Goal: Transaction & Acquisition: Purchase product/service

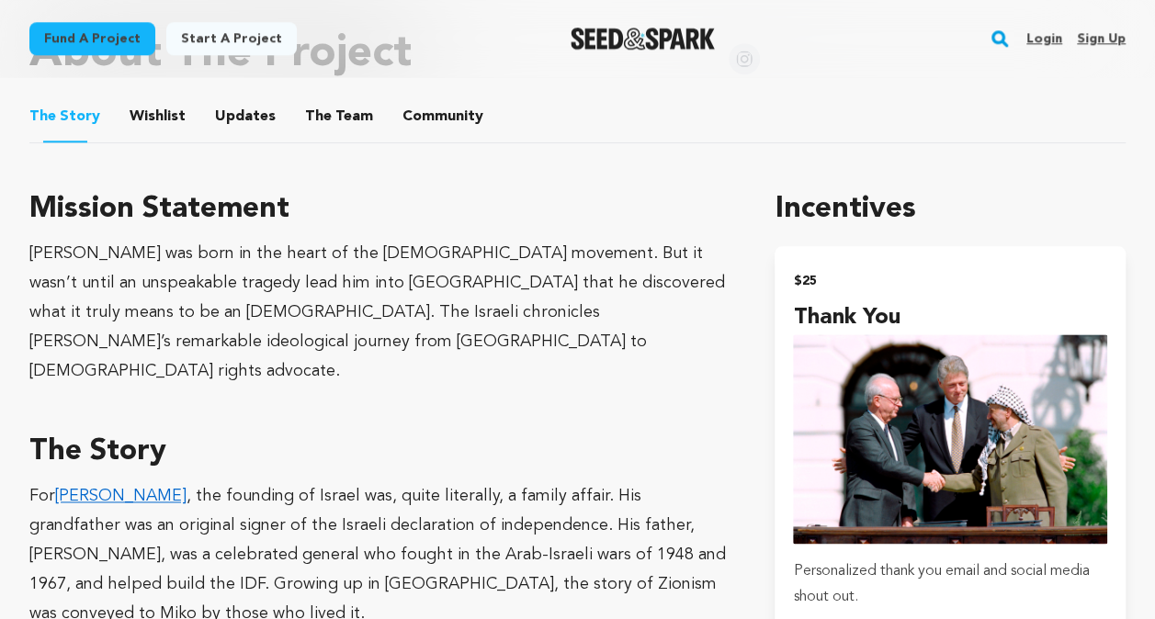
scroll to position [1010, 0]
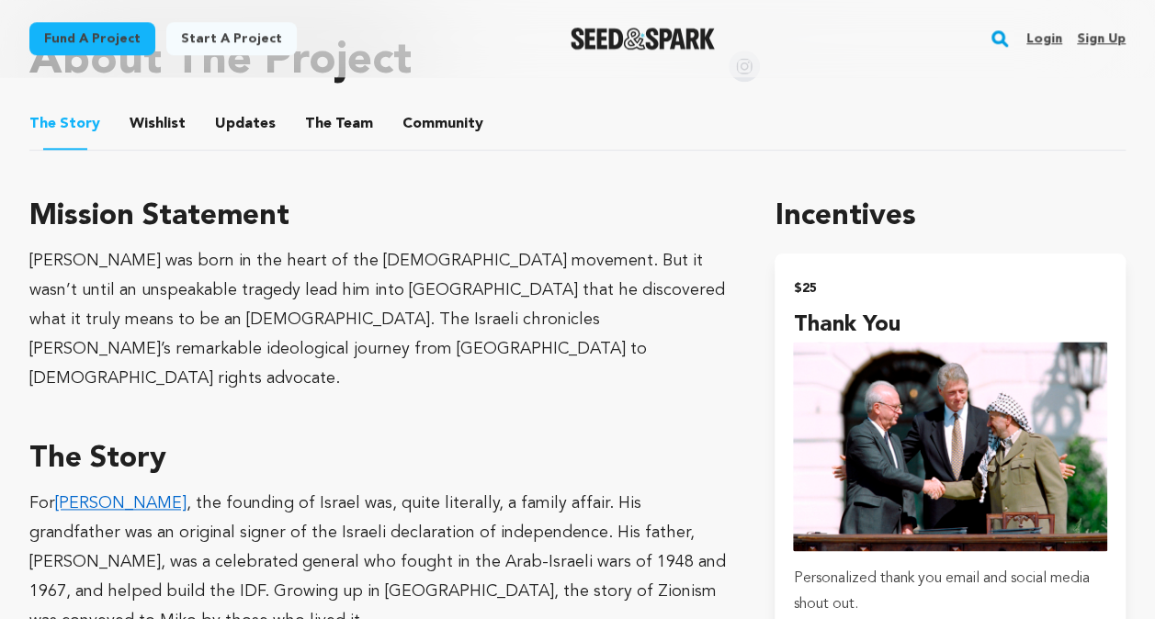
click at [345, 106] on button "The Team" at bounding box center [339, 128] width 44 height 44
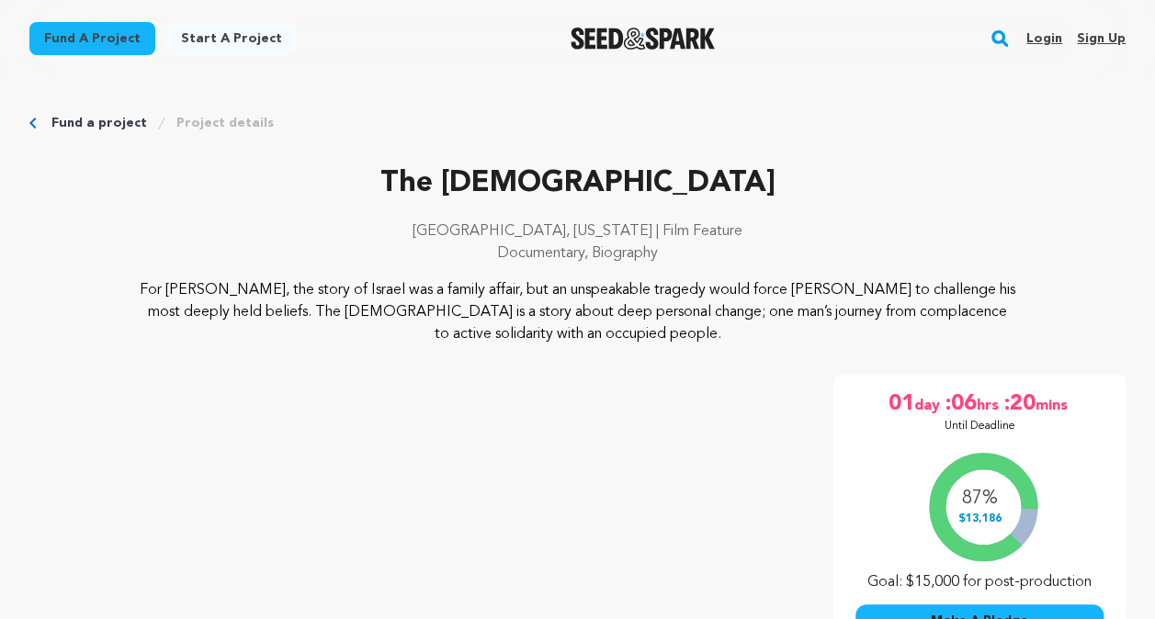
click at [72, 123] on link "Fund a project" at bounding box center [99, 123] width 96 height 18
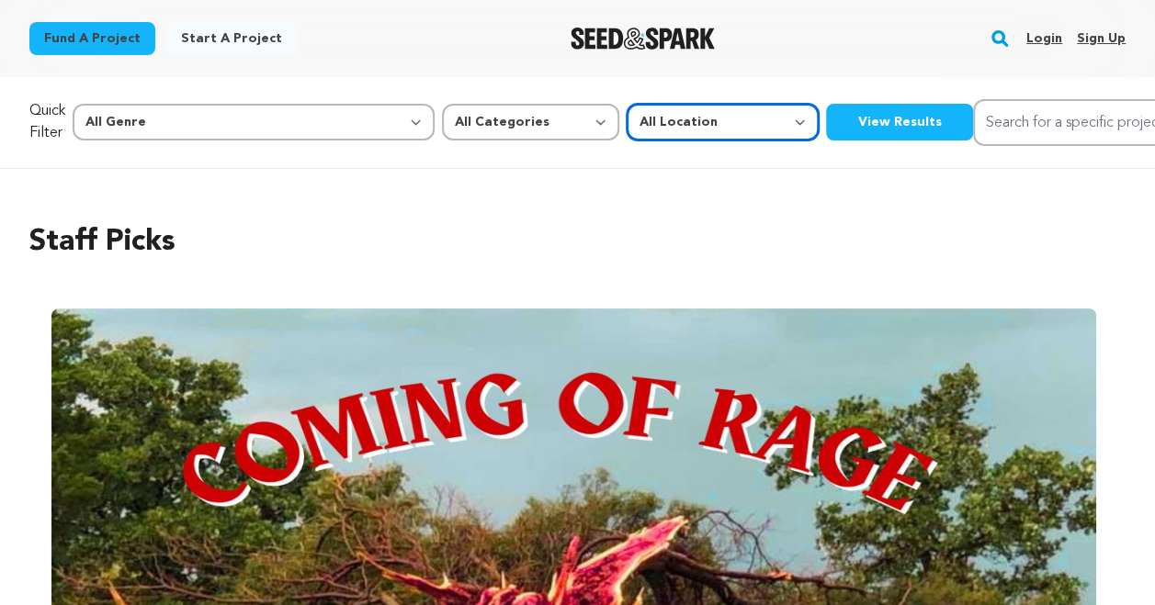
click at [626, 127] on select "All Location Everywhere [GEOGRAPHIC_DATA] [GEOGRAPHIC_DATA]" at bounding box center [722, 122] width 192 height 37
select select
click at [626, 104] on select "All Location Everywhere [GEOGRAPHIC_DATA] [GEOGRAPHIC_DATA]" at bounding box center [722, 122] width 192 height 37
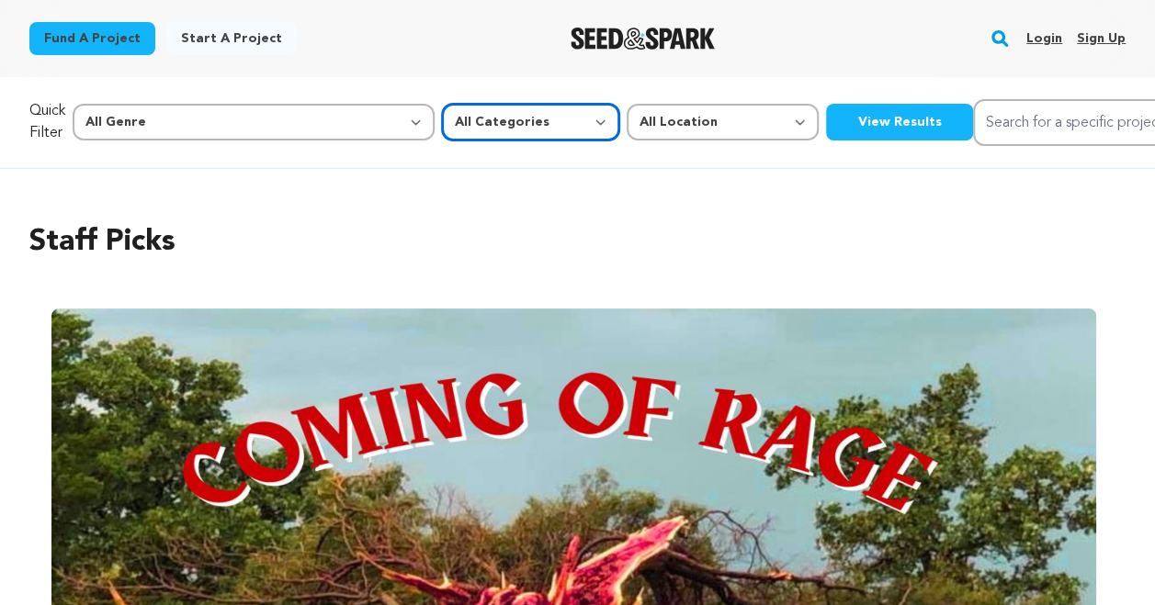
click at [453, 120] on select "All Categories Film Feature Film Short Series Music Video Comics Artist Residen…" at bounding box center [530, 122] width 177 height 37
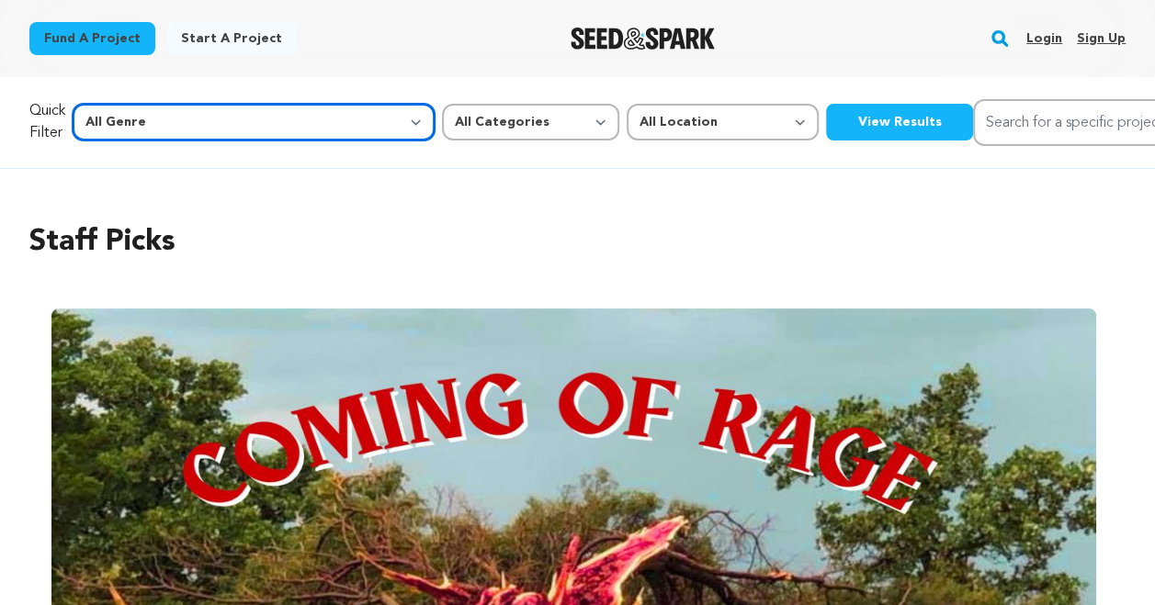
click at [268, 121] on select "All Genre Action Adventure Afrobeat Alternative Ambient Animation Bebop Big Ban…" at bounding box center [254, 122] width 362 height 37
select select "7"
click at [112, 104] on select "All Genre Action Adventure Afrobeat Alternative Ambient Animation Bebop Big Ban…" at bounding box center [254, 122] width 362 height 37
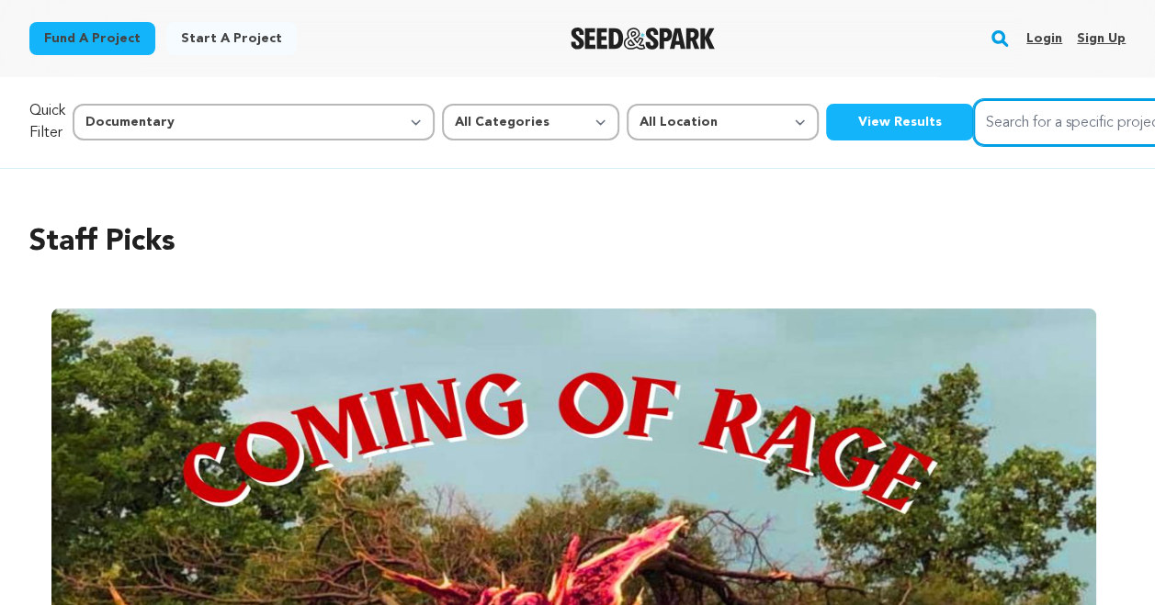
click at [973, 131] on input "Search for a specific project" at bounding box center [1111, 122] width 276 height 47
type input "[DEMOGRAPHIC_DATA]"
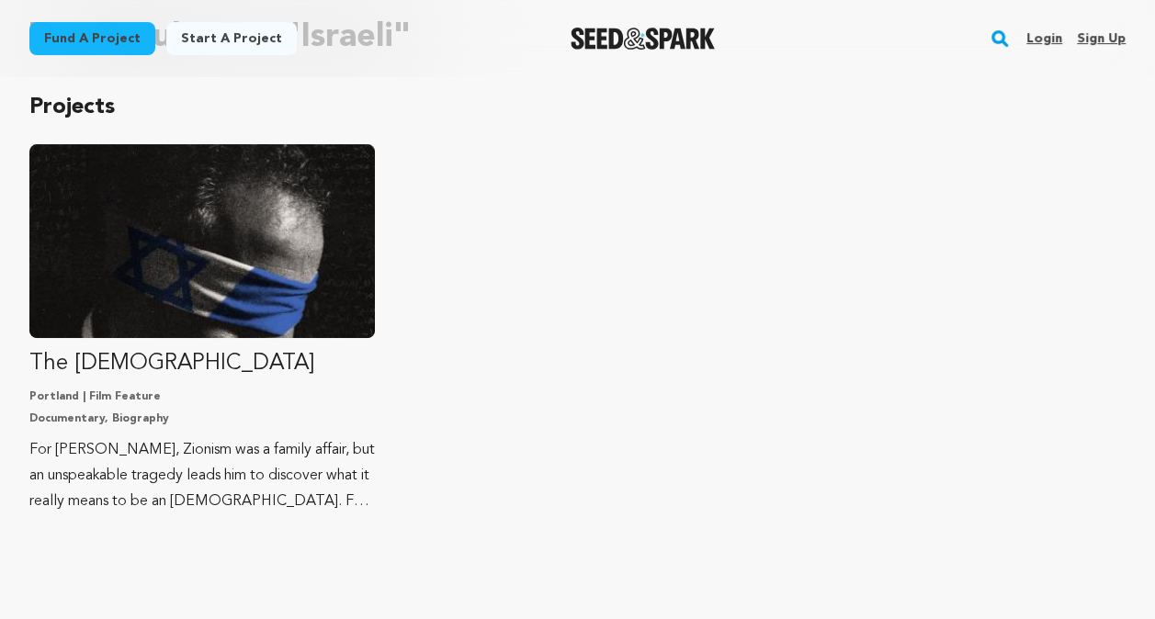
scroll to position [276, 0]
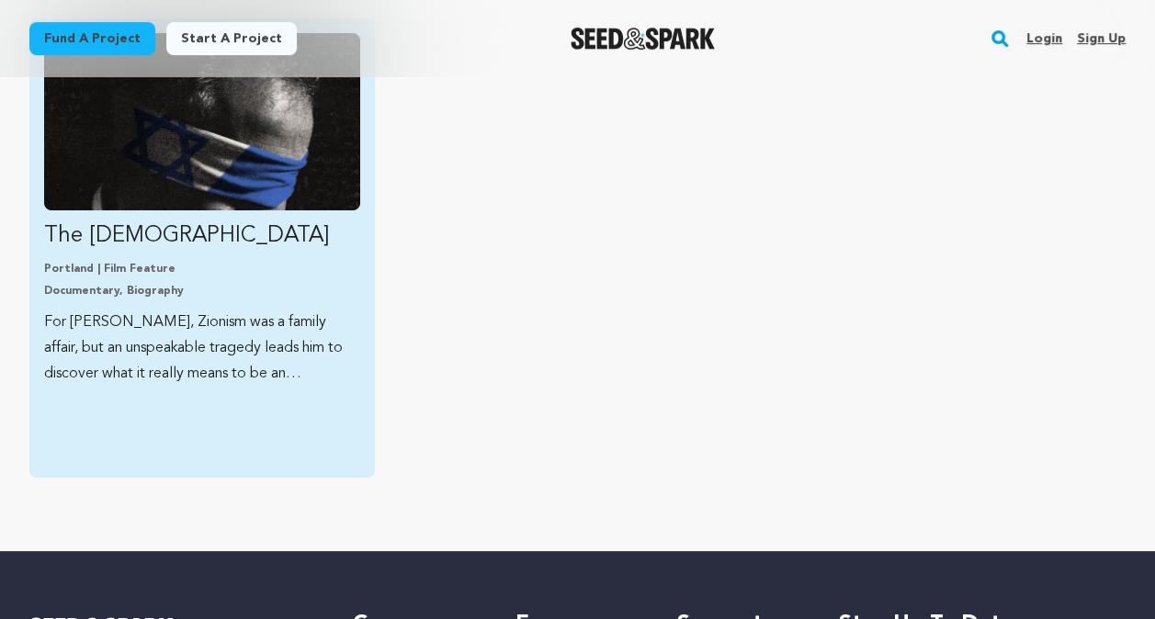
click at [259, 367] on p "For Miko Peled, Zionism was a family affair, but an unspeakable tragedy leads h…" at bounding box center [202, 348] width 316 height 77
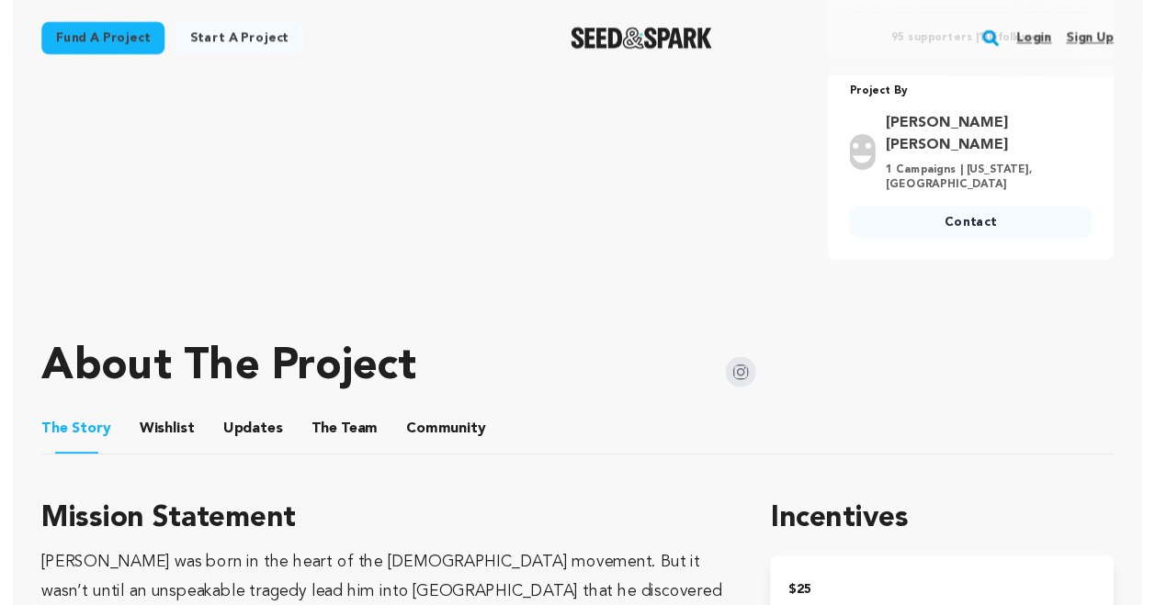
scroll to position [827, 0]
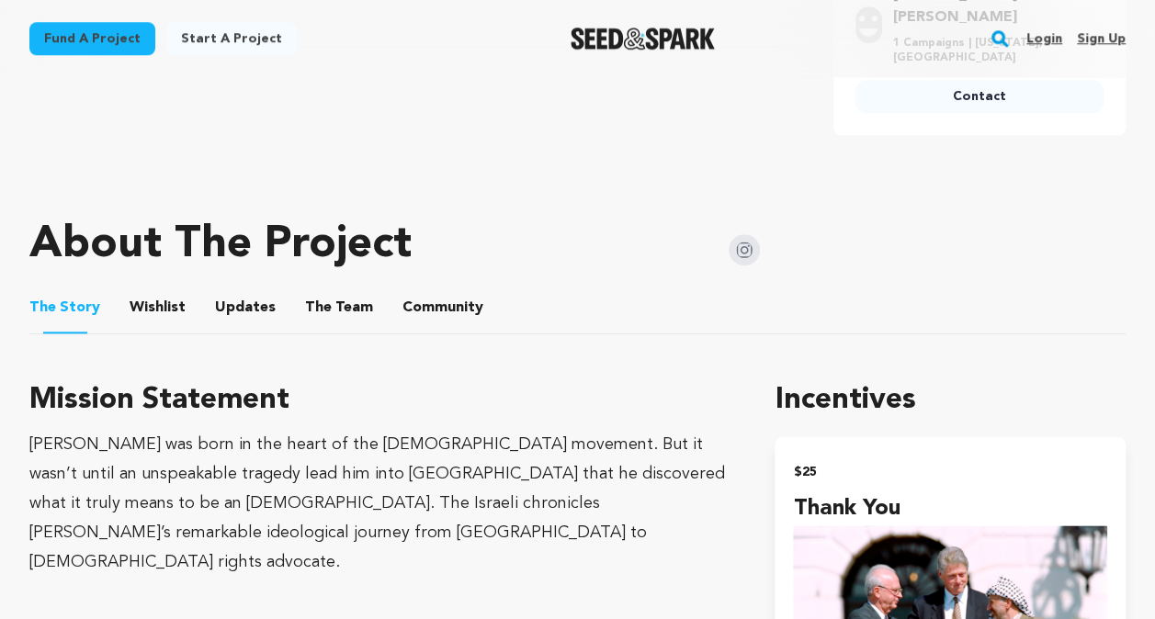
click at [421, 289] on button "Community" at bounding box center [443, 311] width 44 height 44
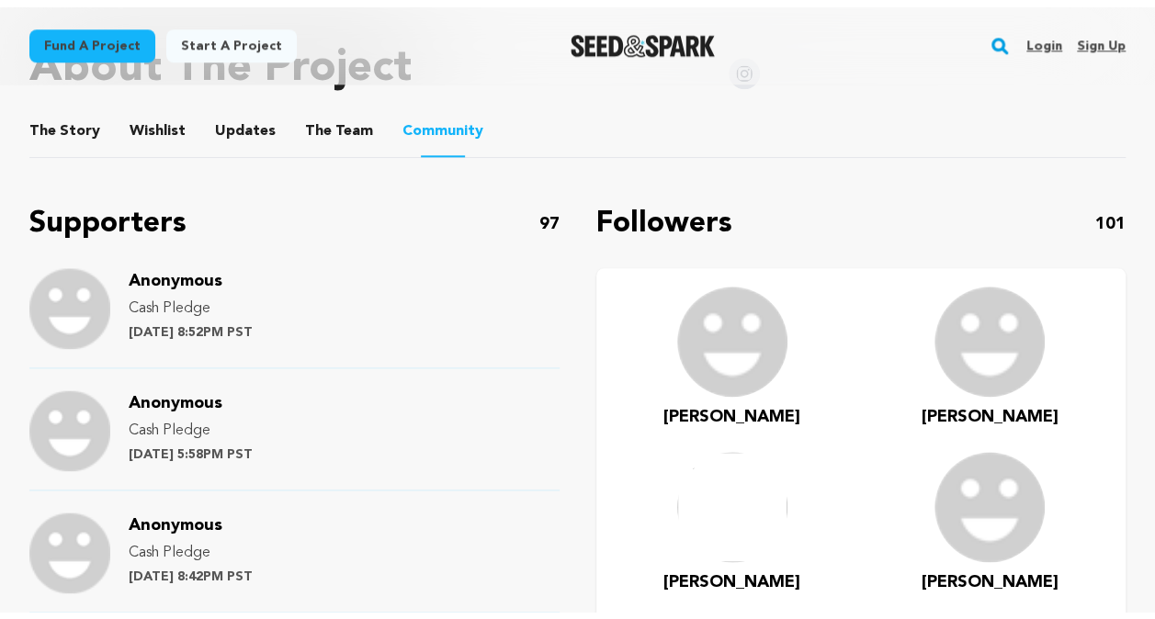
scroll to position [735, 0]
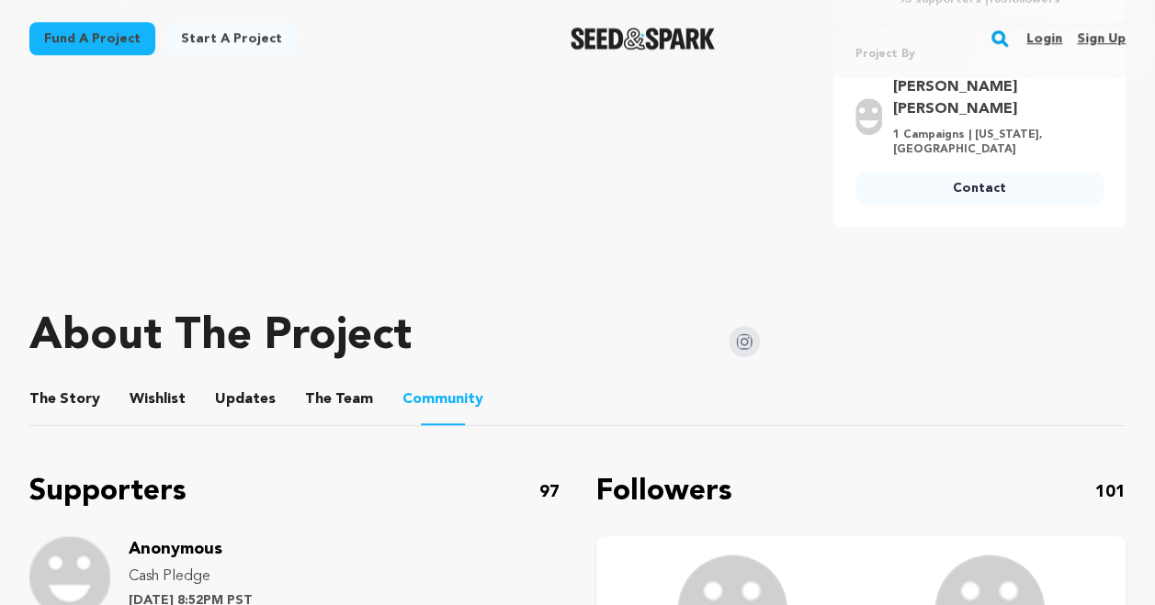
click at [165, 381] on button "Wishlist" at bounding box center [158, 403] width 44 height 44
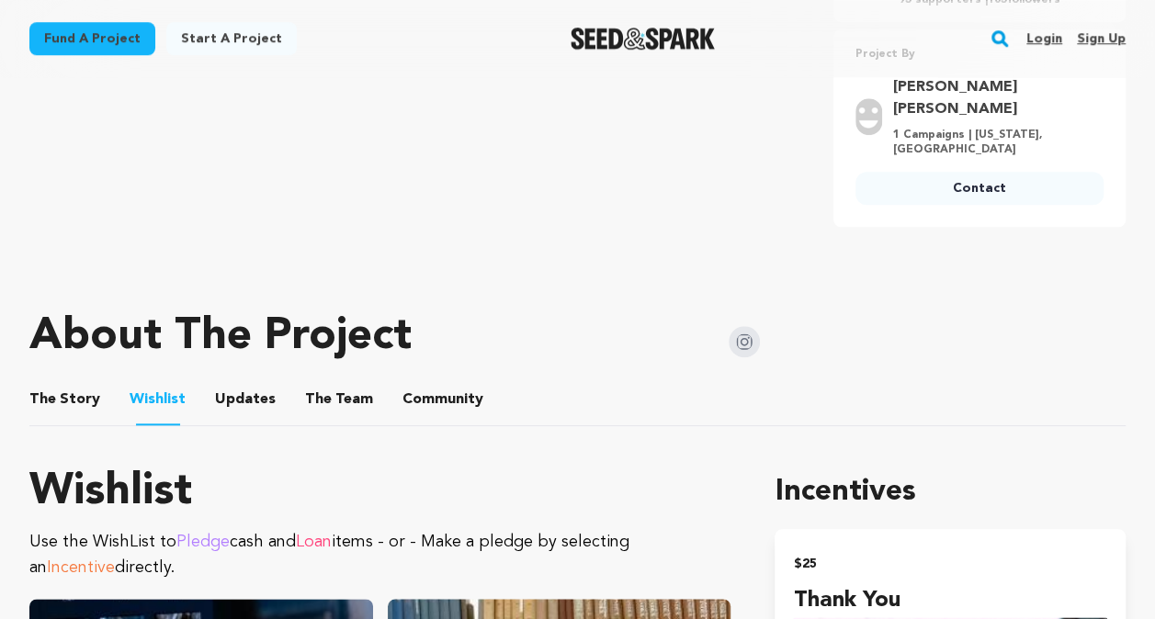
click at [242, 381] on button "Updates" at bounding box center [245, 403] width 44 height 44
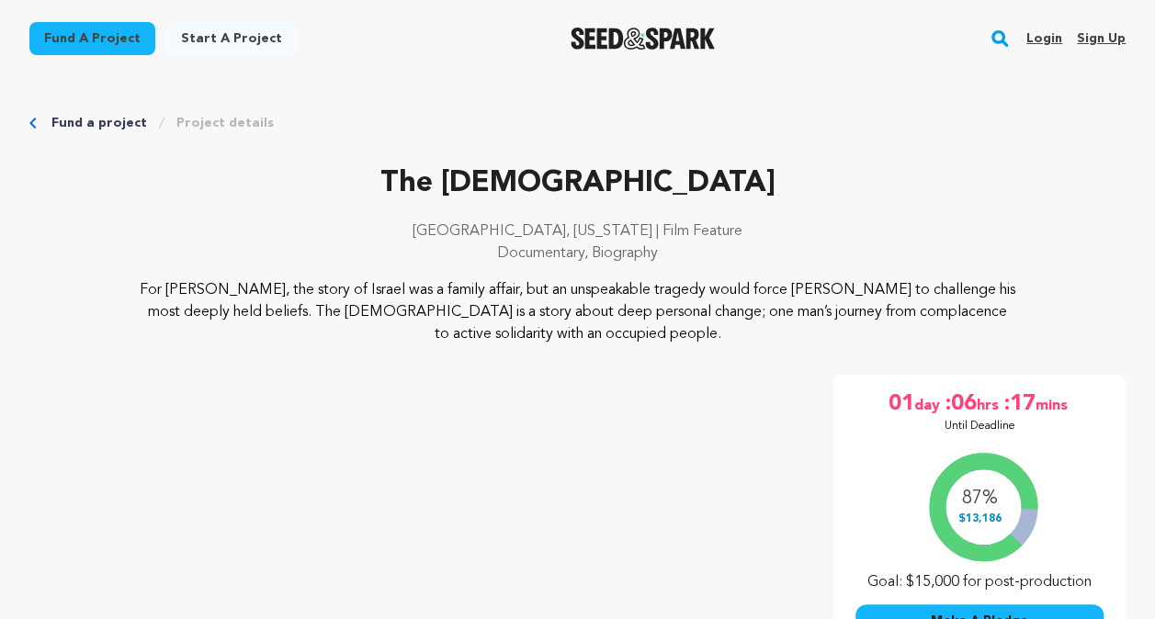
click at [601, 183] on p "The [DEMOGRAPHIC_DATA]" at bounding box center [577, 184] width 1096 height 44
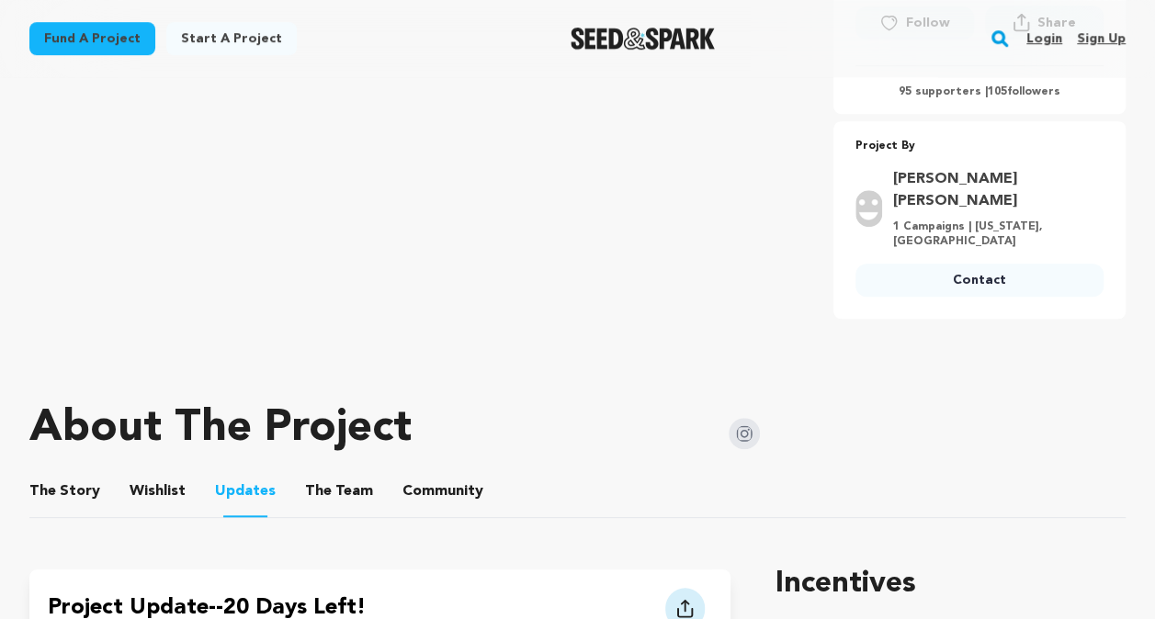
click at [51, 473] on button "The Story" at bounding box center [65, 495] width 44 height 44
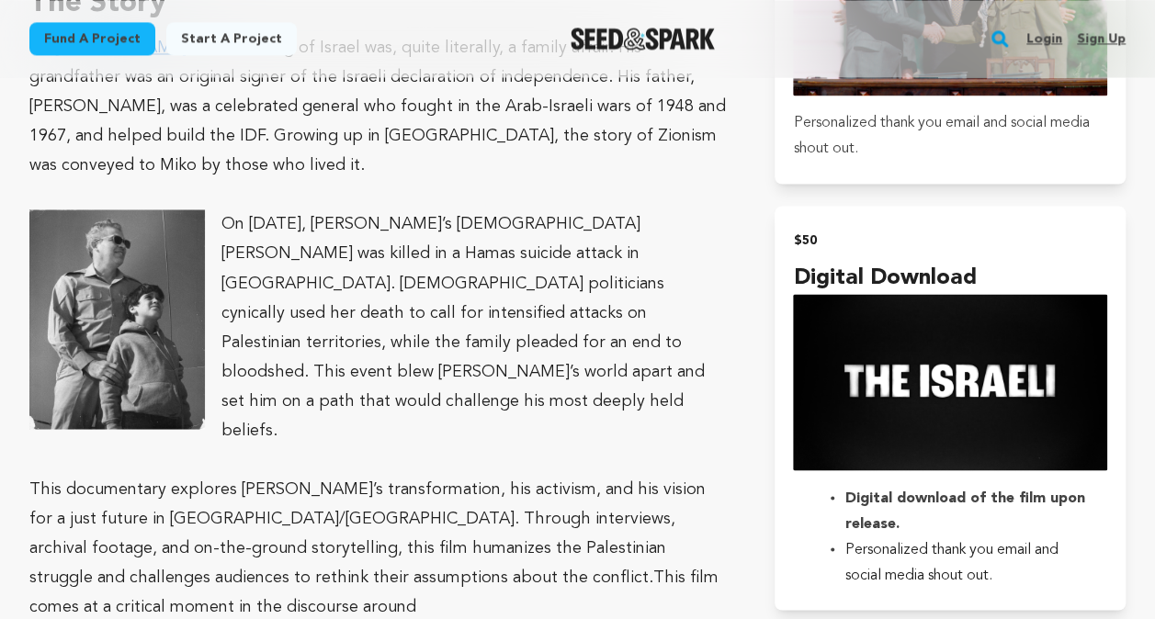
scroll to position [1470, 0]
